Goal: Transaction & Acquisition: Purchase product/service

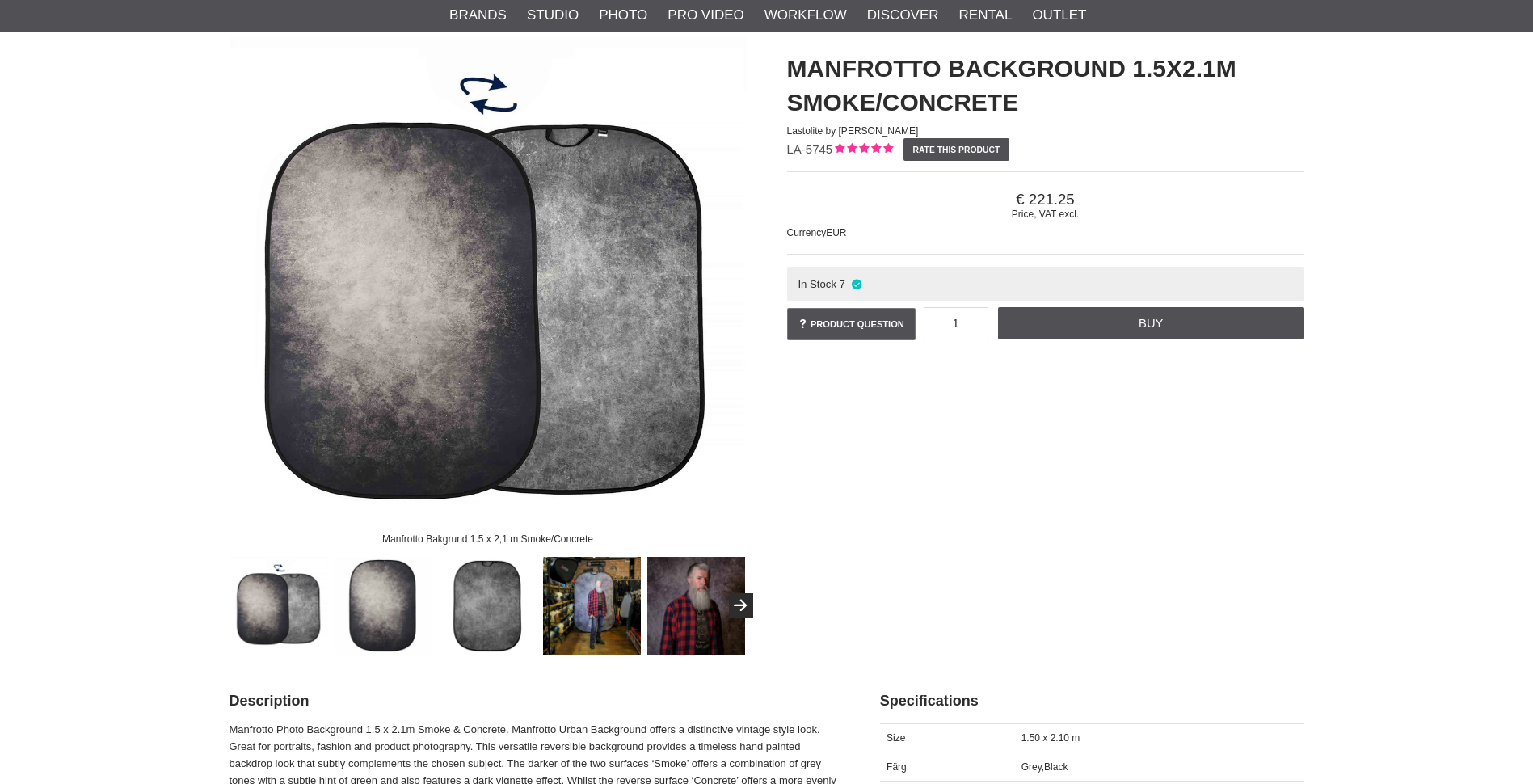
scroll to position [162, 0]
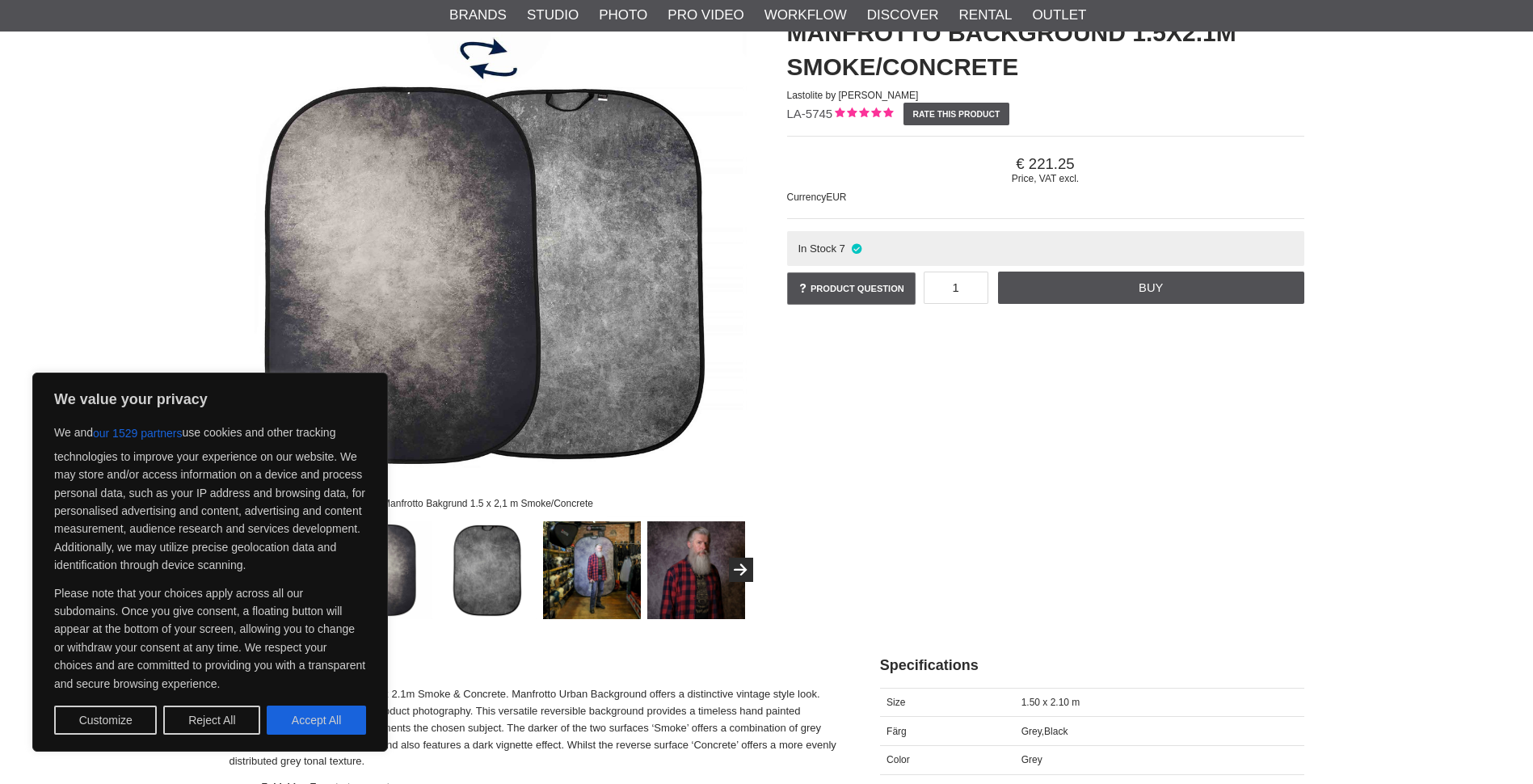
click at [494, 563] on img at bounding box center [487, 569] width 97 height 97
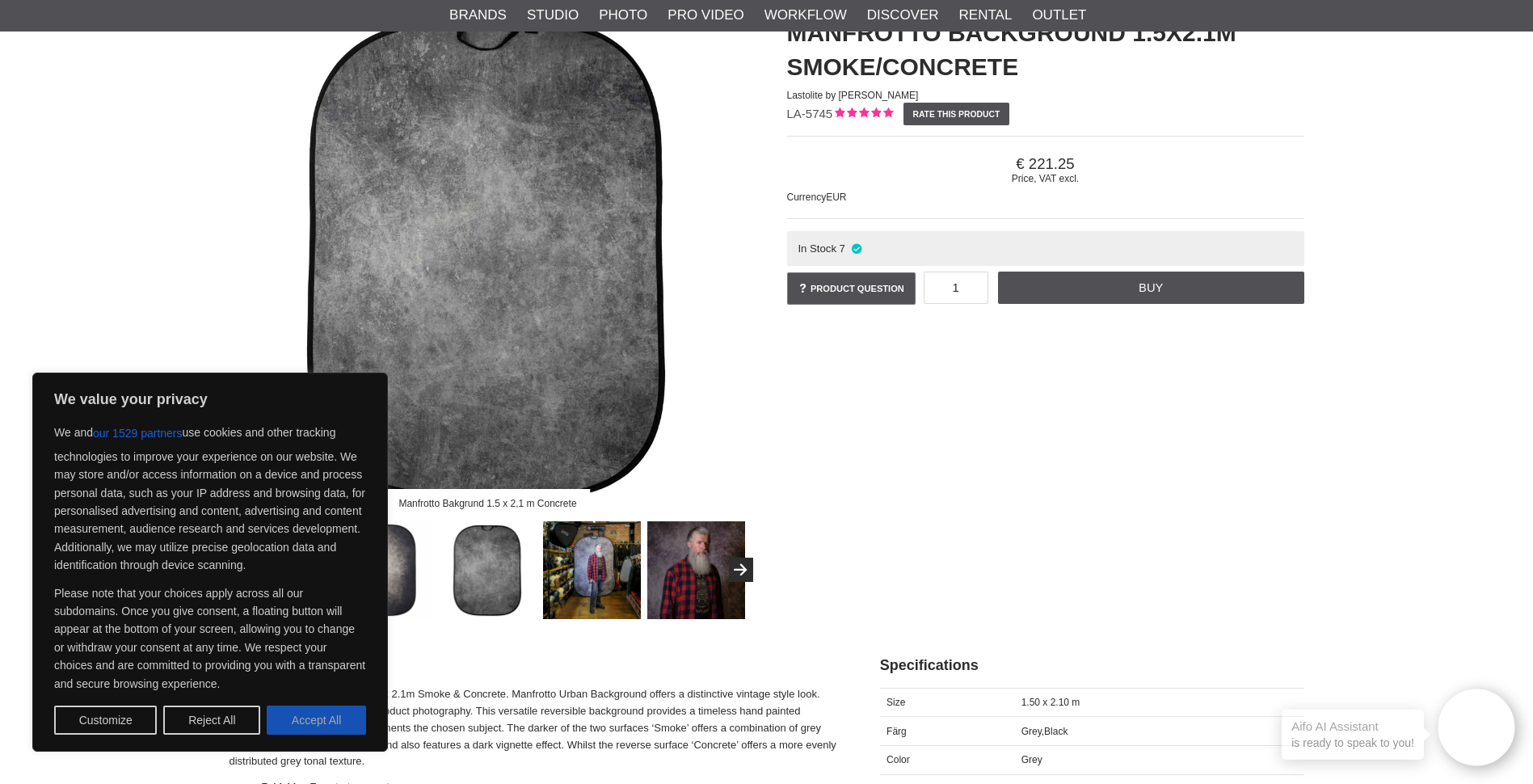
click at [304, 715] on button "Accept All" at bounding box center [316, 720] width 99 height 29
checkbox input "true"
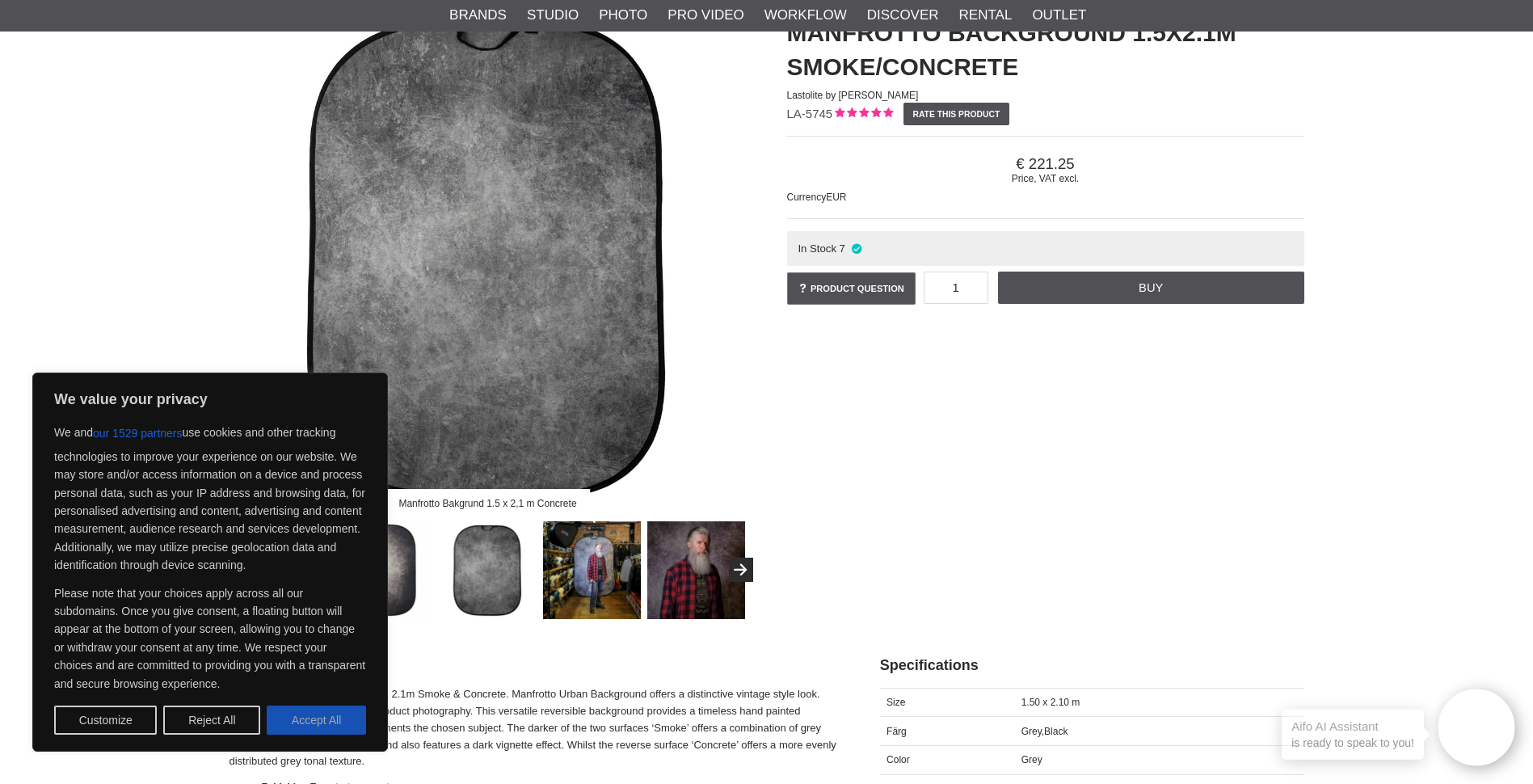
checkbox input "true"
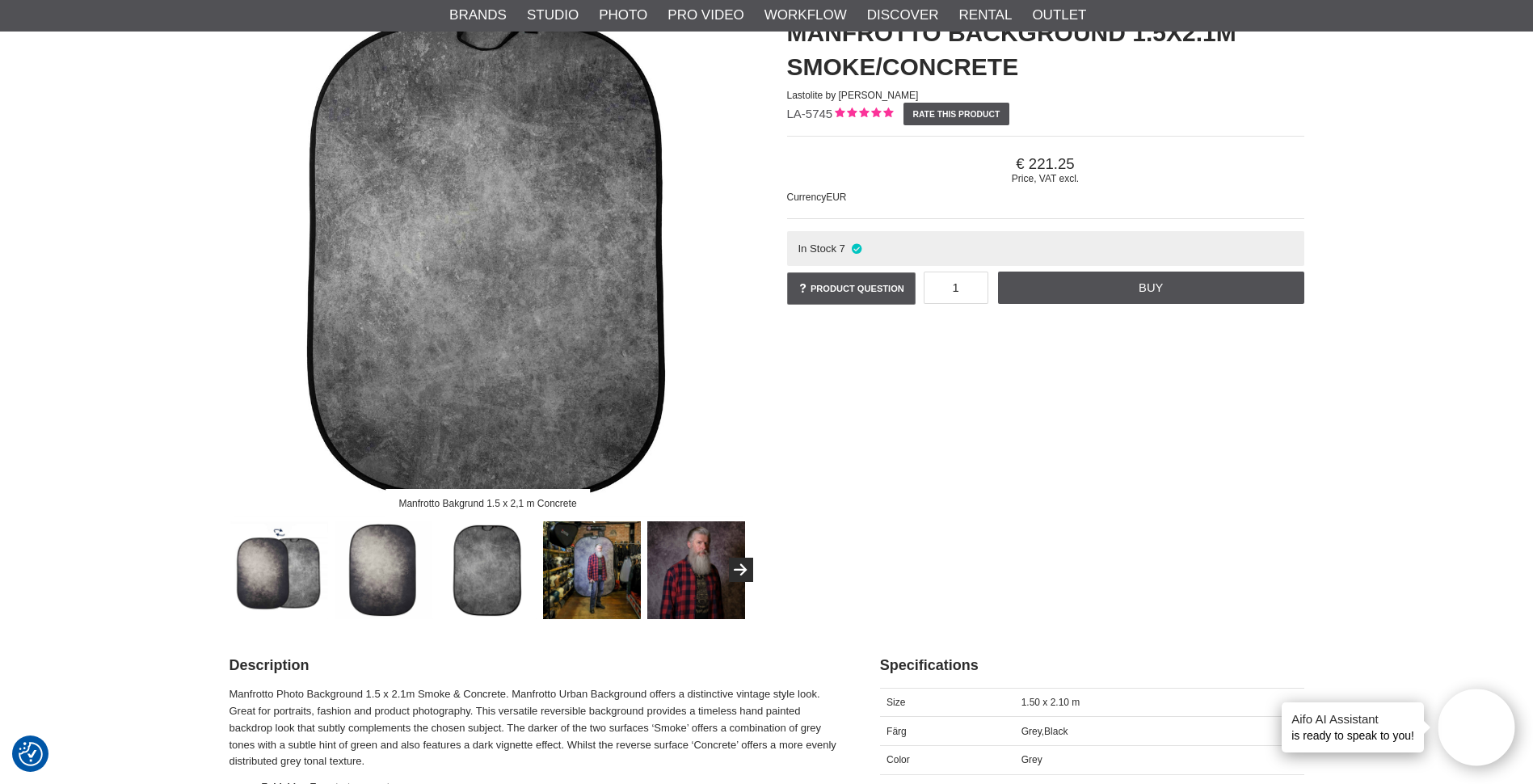
click at [518, 386] on img at bounding box center [488, 258] width 517 height 517
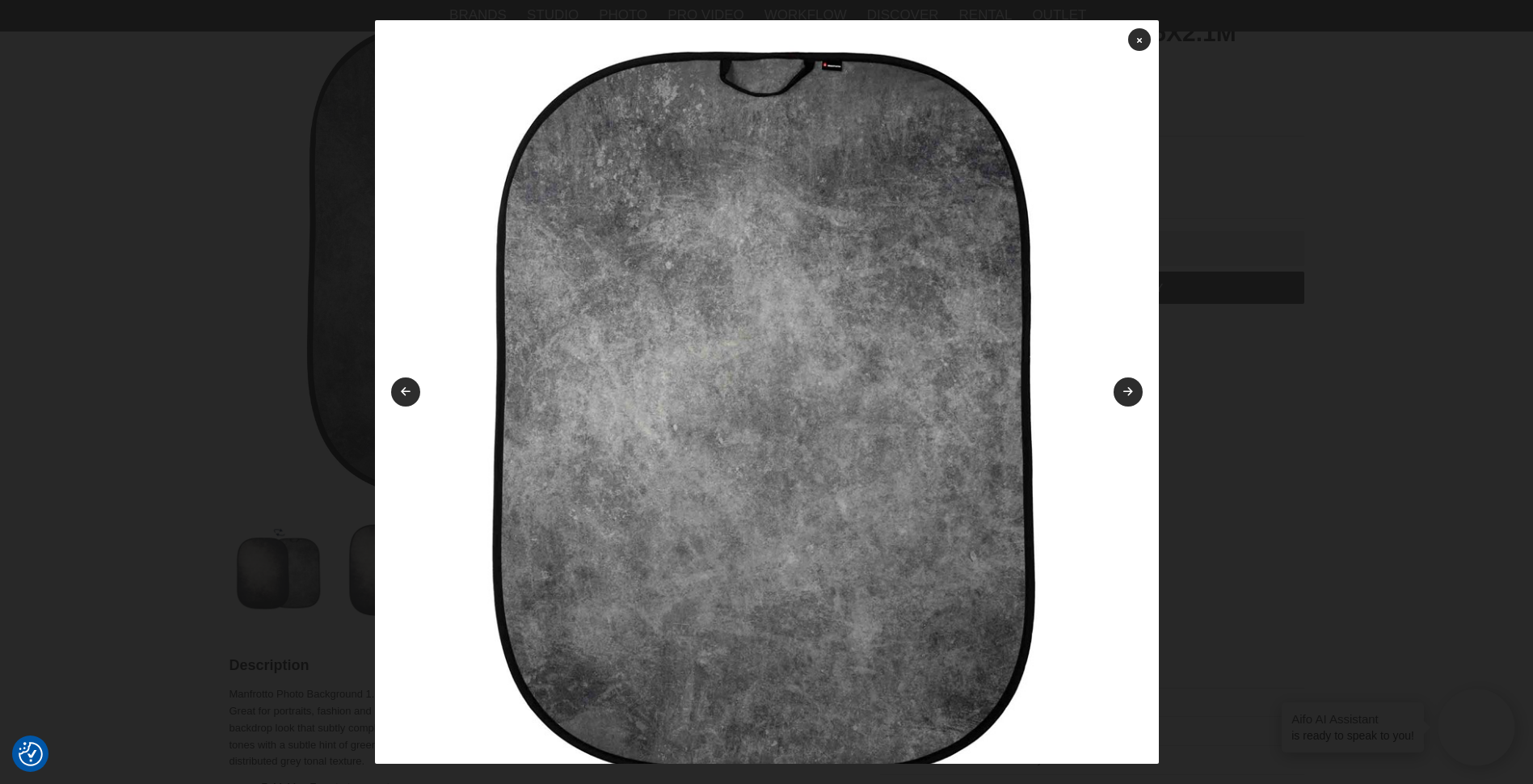
click at [813, 344] on img at bounding box center [767, 411] width 784 height 784
